Goal: Task Accomplishment & Management: Use online tool/utility

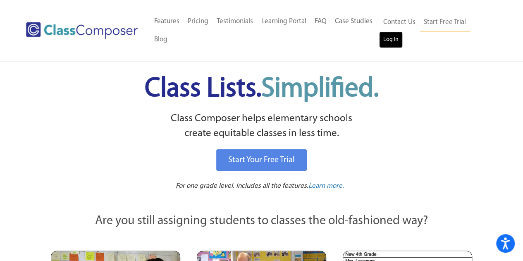
click at [394, 40] on link "Log In" at bounding box center [391, 39] width 24 height 17
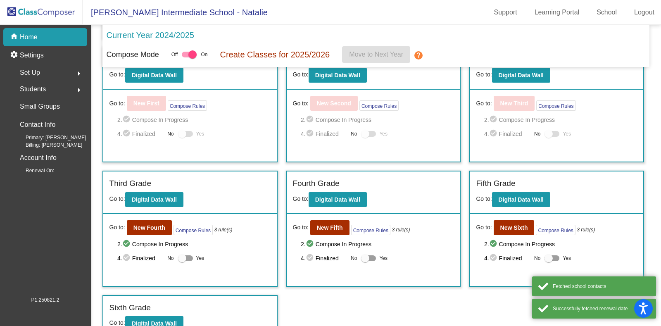
scroll to position [160, 0]
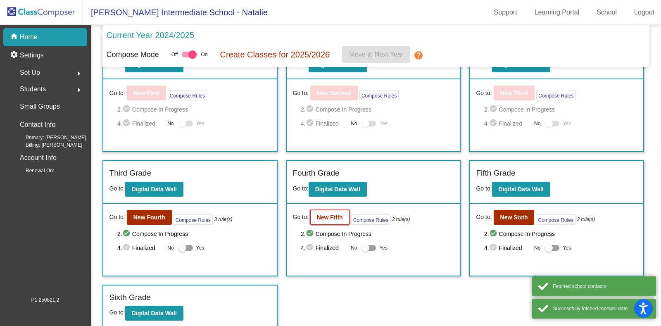
click at [321, 215] on b "New Fifth" at bounding box center [330, 217] width 26 height 7
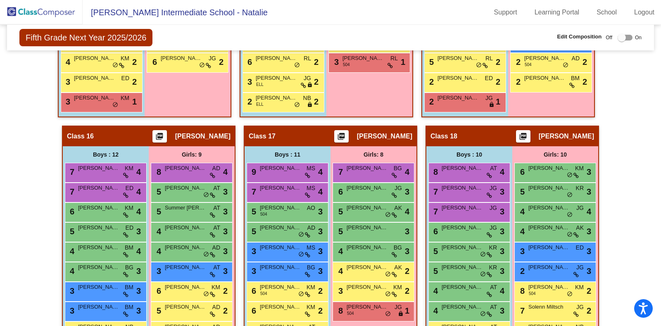
scroll to position [1338, 0]
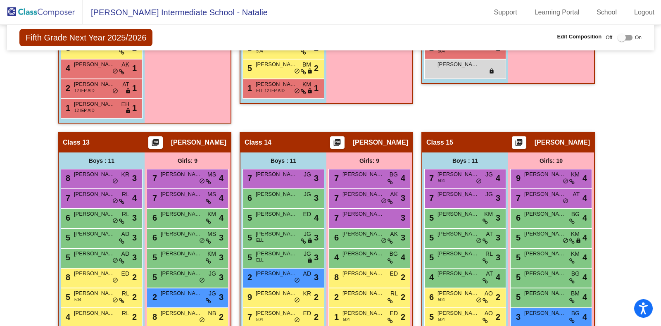
click at [45, 13] on img at bounding box center [41, 12] width 83 height 24
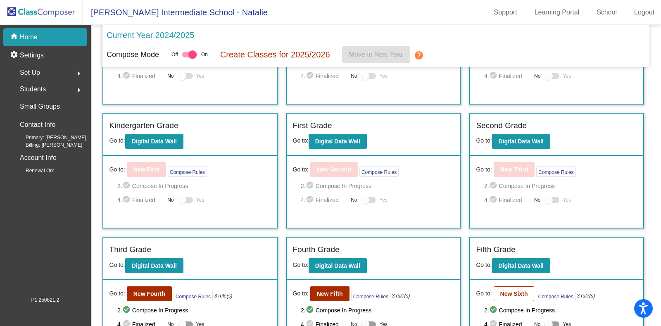
scroll to position [160, 0]
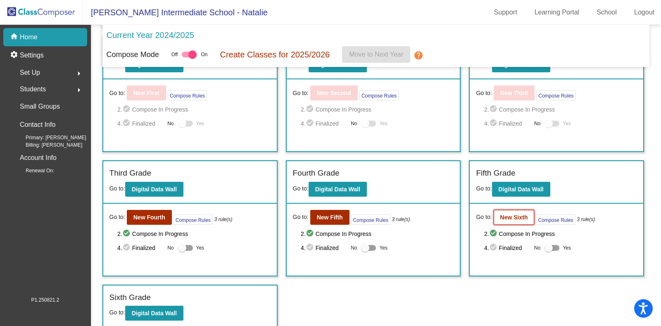
click at [518, 214] on b "New Sixth" at bounding box center [515, 217] width 28 height 7
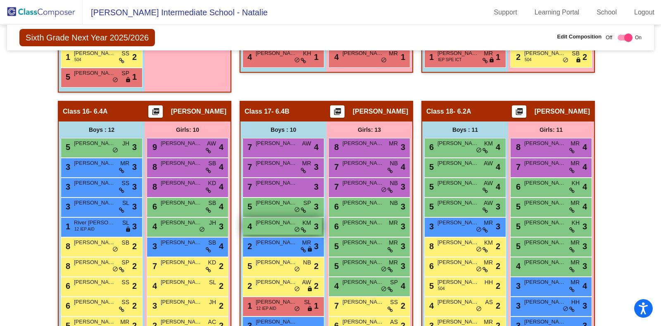
scroll to position [1705, 0]
